Goal: Transaction & Acquisition: Purchase product/service

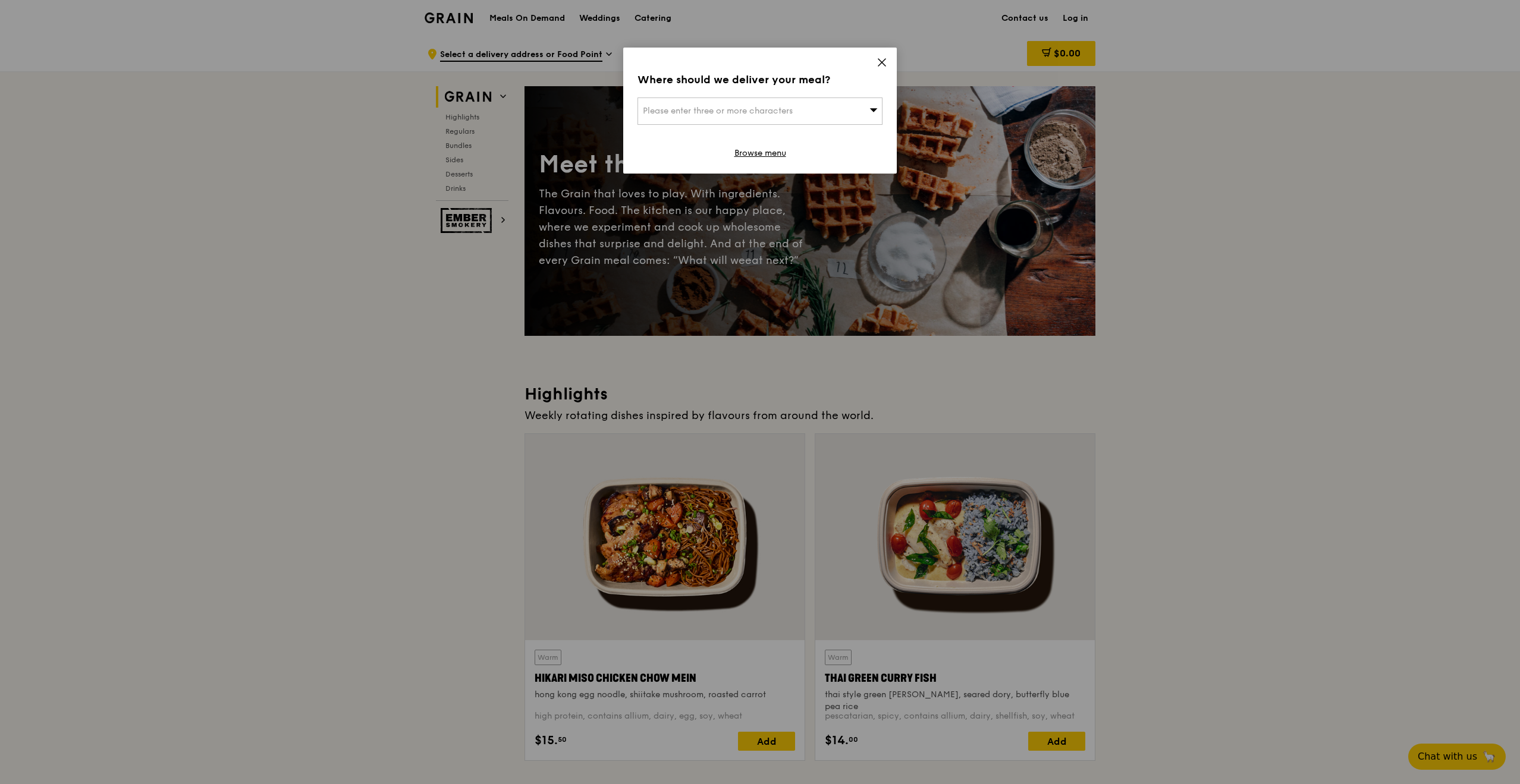
click at [885, 64] on icon at bounding box center [881, 62] width 11 height 11
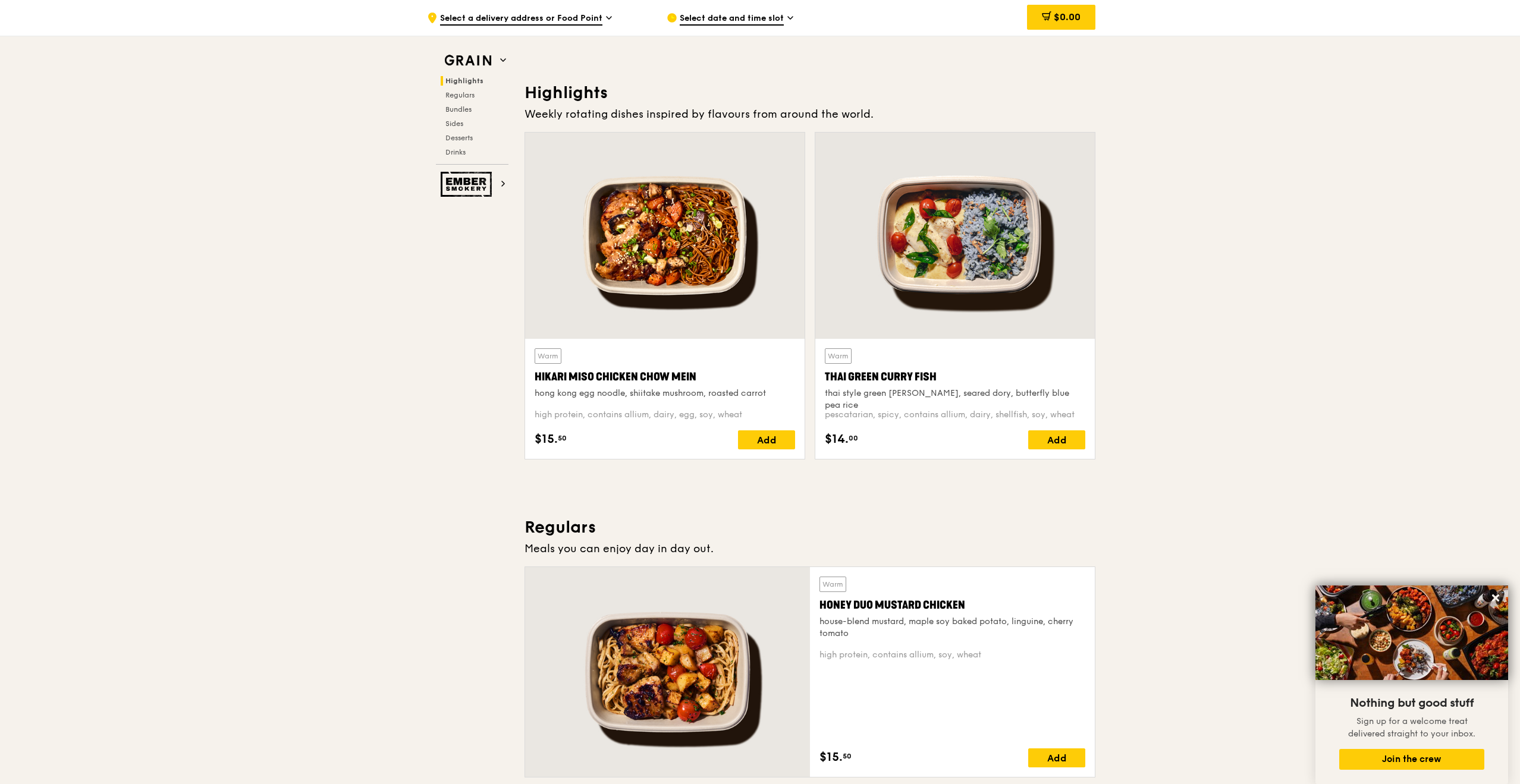
scroll to position [297, 0]
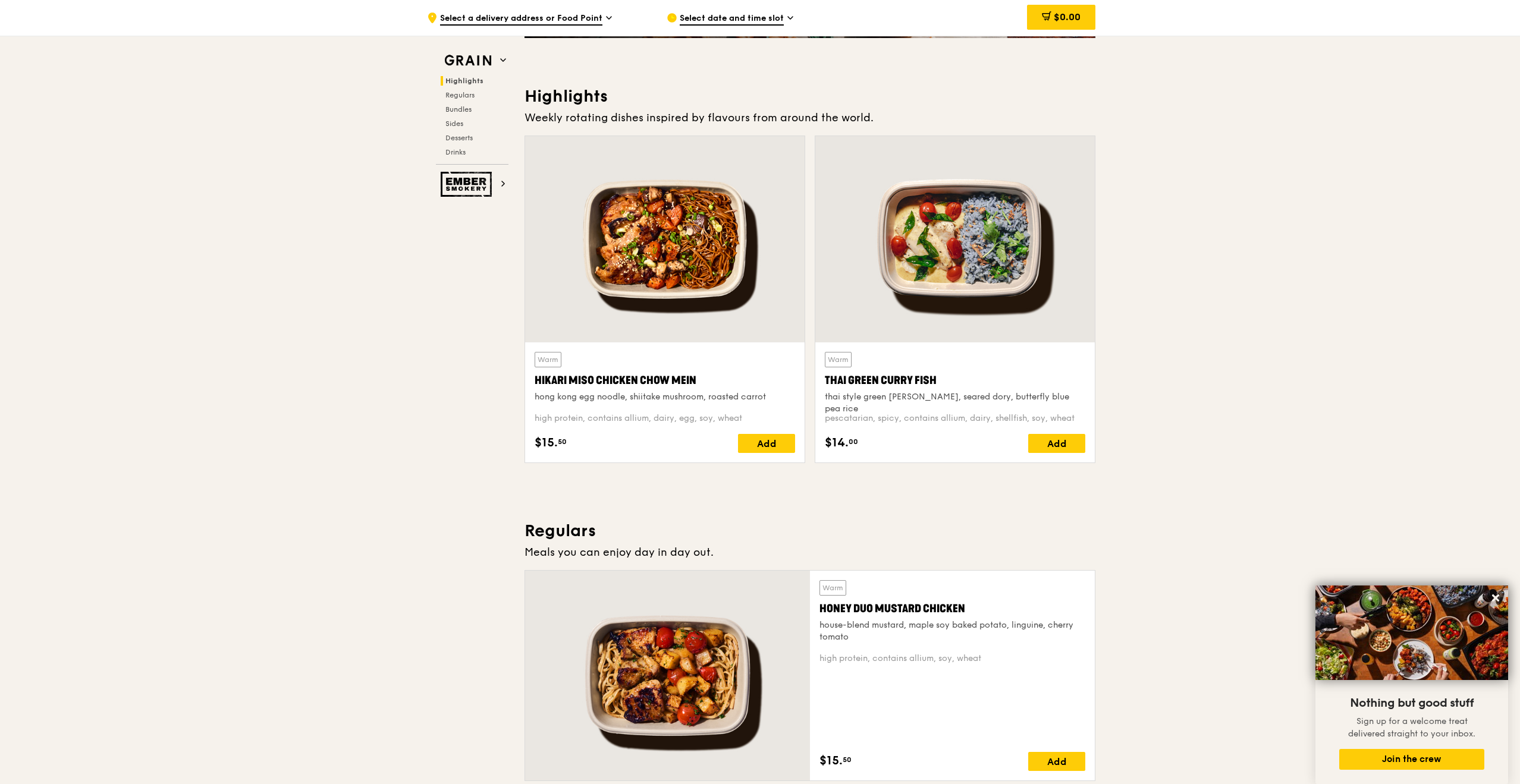
drag, startPoint x: 536, startPoint y: 381, endPoint x: 697, endPoint y: 381, distance: 161.0
click at [697, 381] on div "Hikari Miso Chicken Chow Mein" at bounding box center [665, 380] width 261 height 17
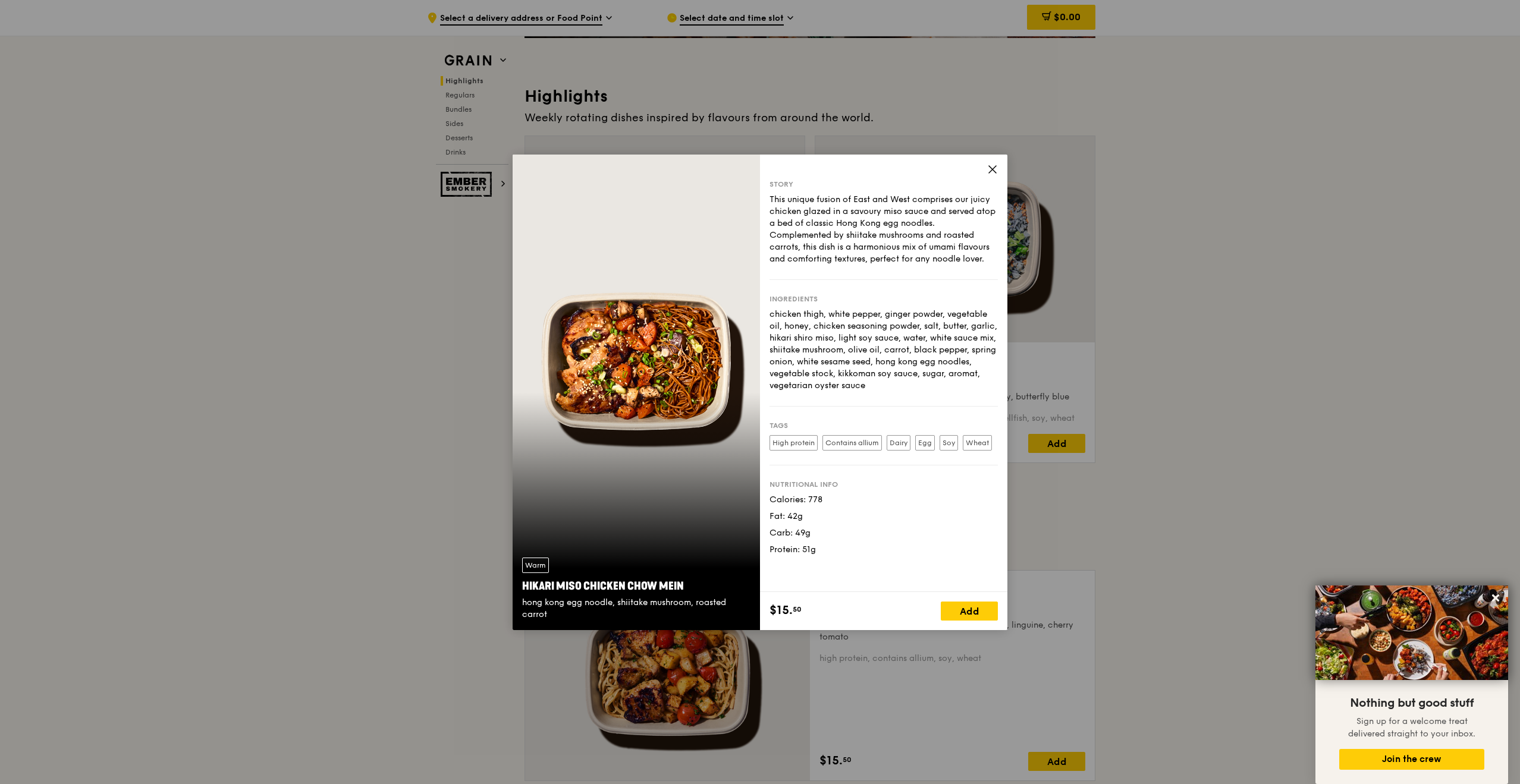
click at [993, 165] on icon at bounding box center [992, 169] width 11 height 11
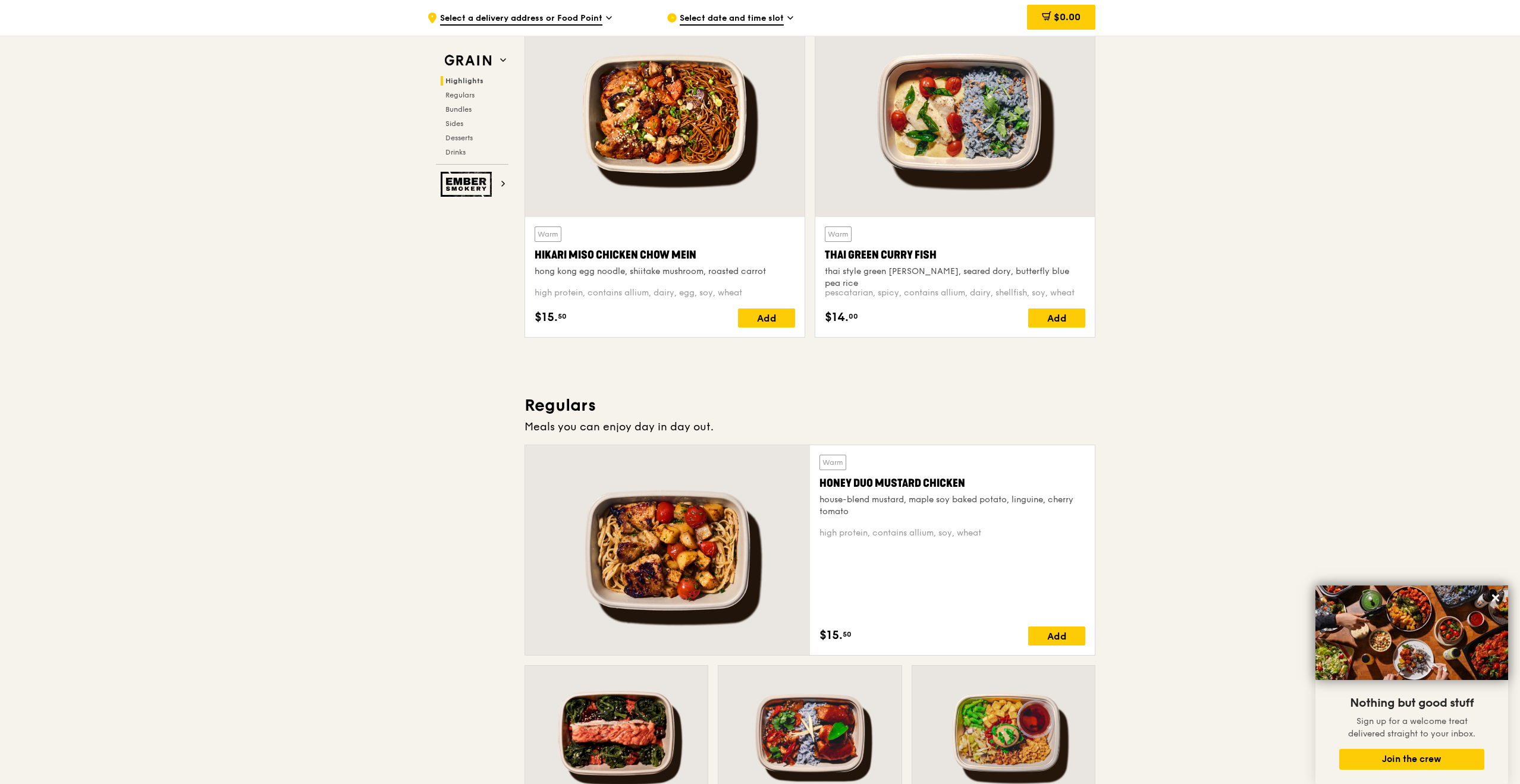
scroll to position [404, 0]
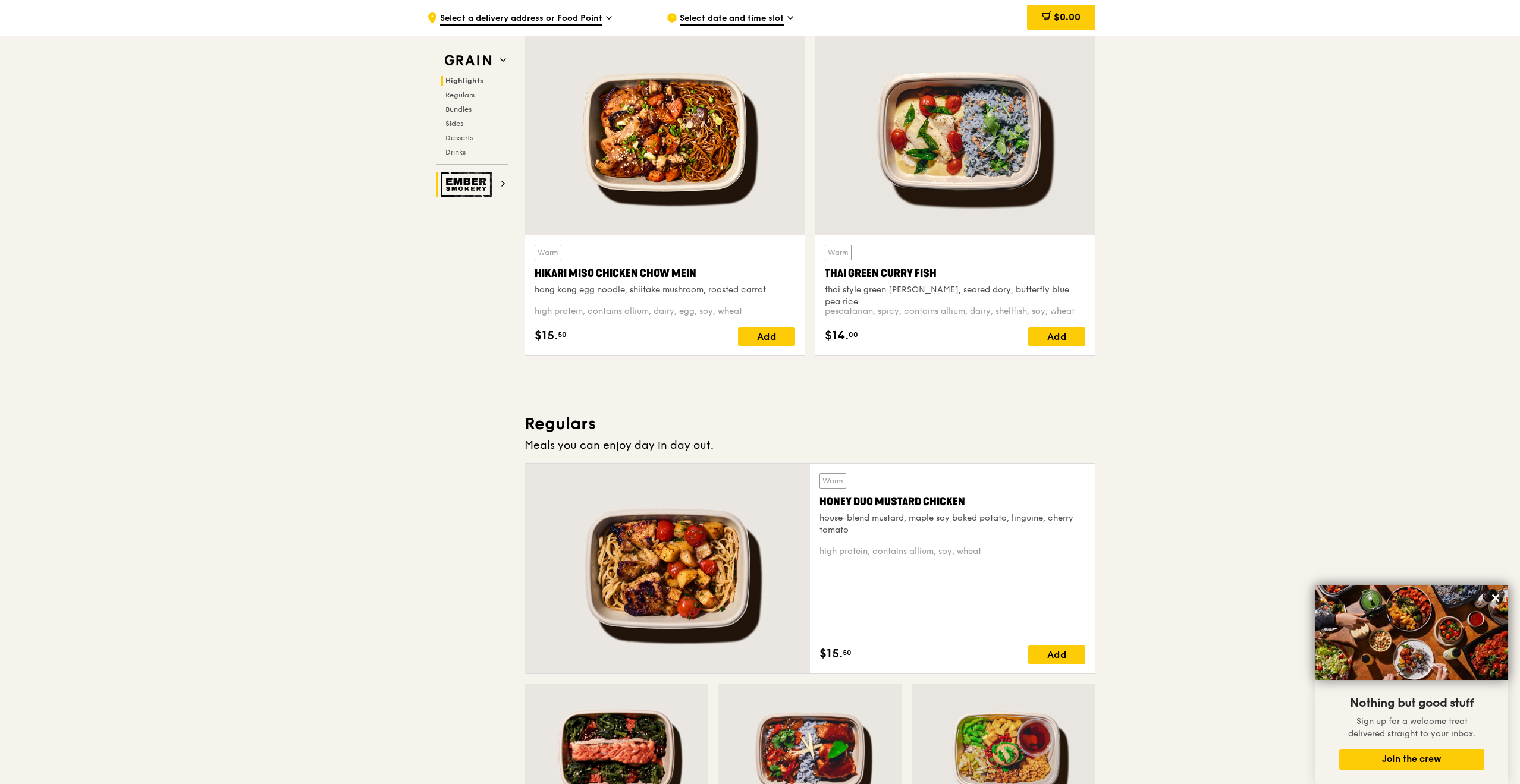
click at [465, 192] on img at bounding box center [468, 184] width 55 height 25
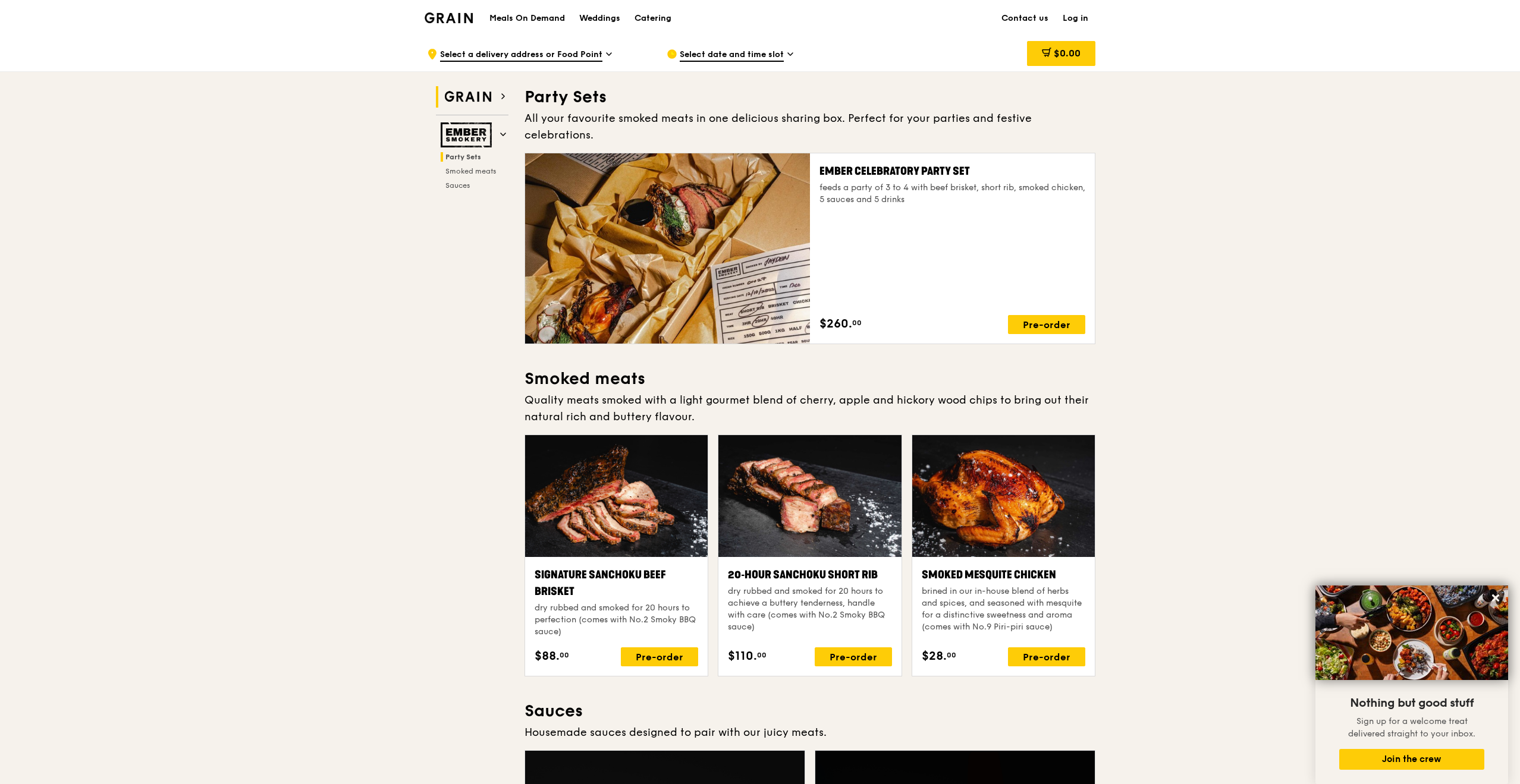
click at [462, 95] on img at bounding box center [468, 96] width 55 height 21
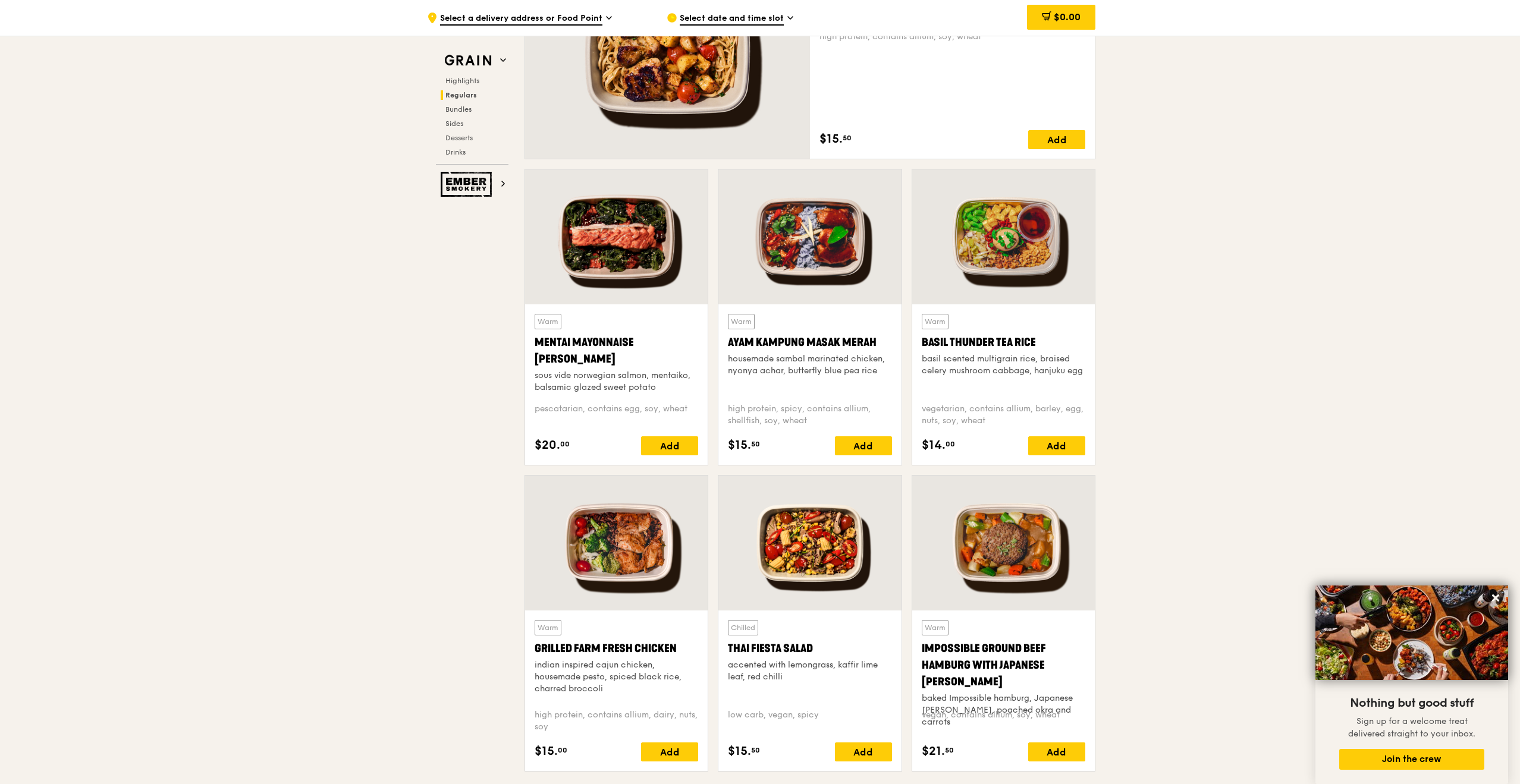
scroll to position [930, 0]
